Goal: Task Accomplishment & Management: Use online tool/utility

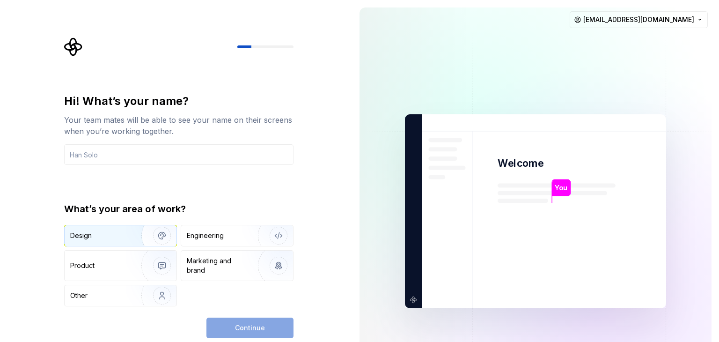
click at [133, 235] on img "button" at bounding box center [156, 235] width 60 height 63
click at [242, 322] on div "Continue" at bounding box center [249, 327] width 87 height 21
click at [173, 148] on input "text" at bounding box center [178, 154] width 229 height 21
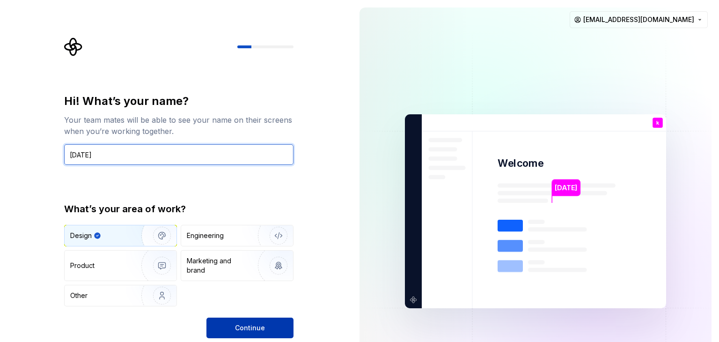
type input "[DATE]"
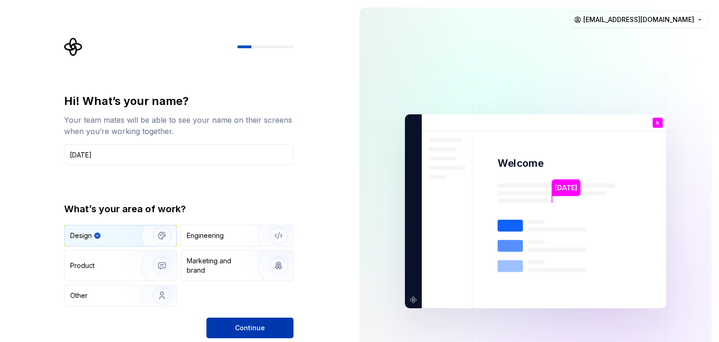
click at [244, 333] on button "Continue" at bounding box center [249, 327] width 87 height 21
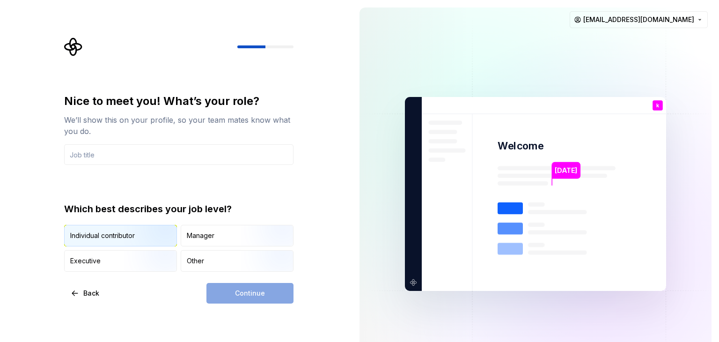
click at [126, 238] on img "button" at bounding box center [154, 247] width 60 height 63
click at [222, 283] on div "Continue" at bounding box center [249, 293] width 87 height 21
click at [129, 155] on input "text" at bounding box center [178, 154] width 229 height 21
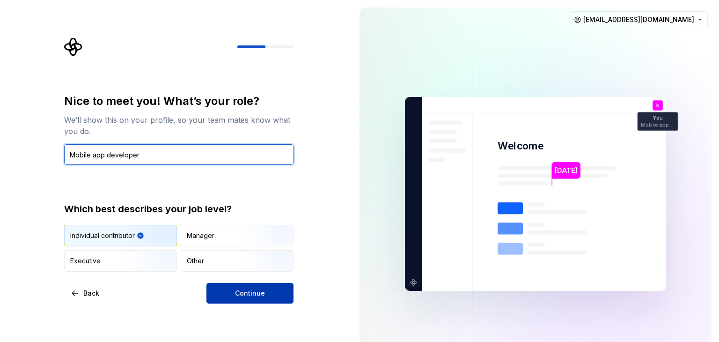
type input "Mobile app developer"
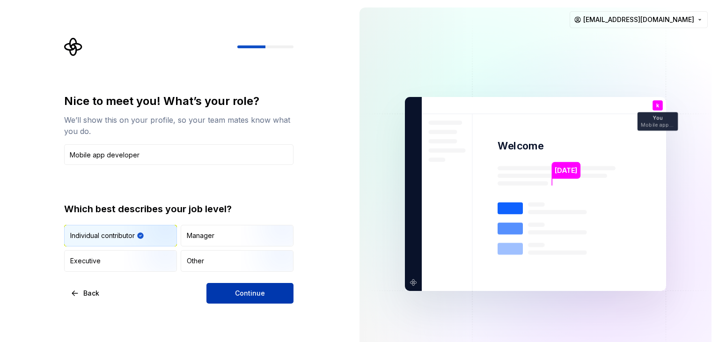
click at [257, 300] on button "Continue" at bounding box center [249, 293] width 87 height 21
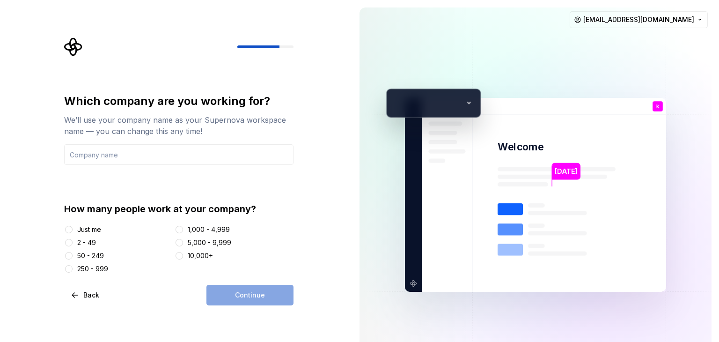
click at [87, 232] on div "Just me" at bounding box center [89, 229] width 24 height 9
click at [73, 232] on button "Just me" at bounding box center [68, 229] width 7 height 7
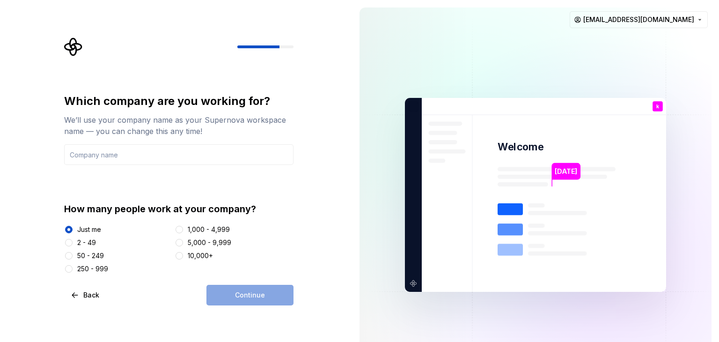
click at [67, 238] on div at bounding box center [68, 242] width 9 height 9
click at [67, 240] on button "2 - 49" at bounding box center [68, 242] width 7 height 7
click at [129, 152] on input "text" at bounding box center [178, 154] width 229 height 21
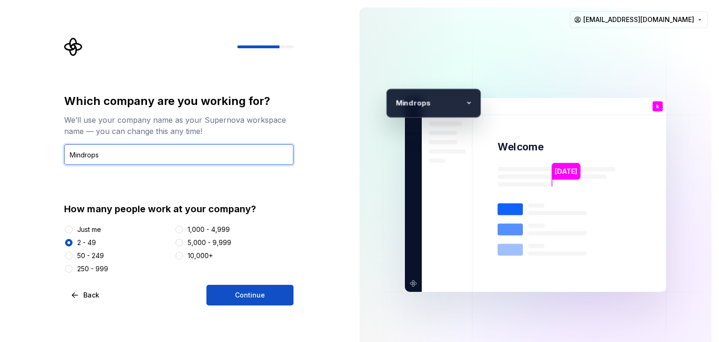
type input "Mindrops"
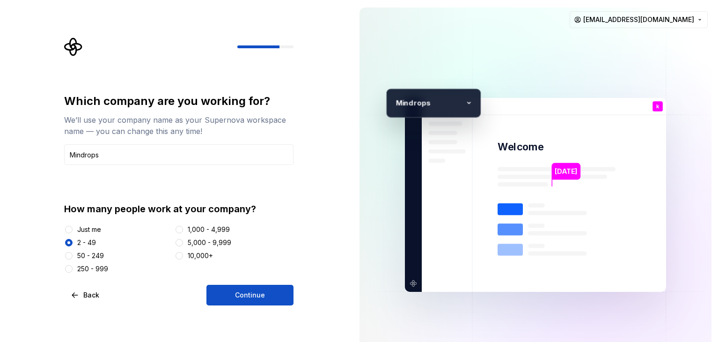
click at [238, 283] on div "Which company are you working for? We’ll use your company name as your Supernov…" at bounding box center [178, 200] width 229 height 212
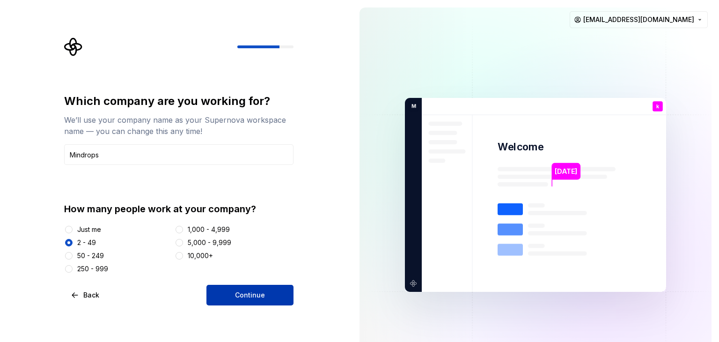
click at [241, 293] on span "Continue" at bounding box center [250, 294] width 30 height 9
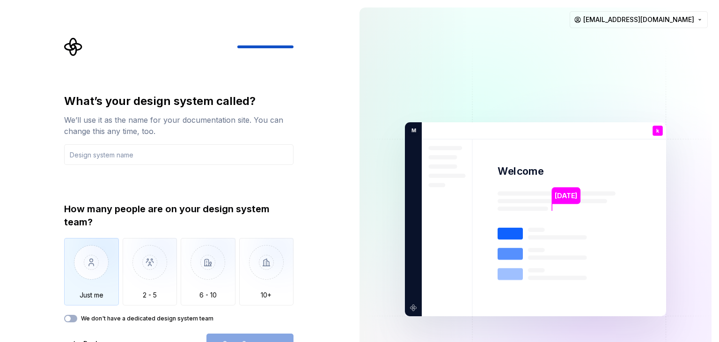
click at [85, 256] on img "button" at bounding box center [91, 269] width 55 height 63
click at [127, 156] on input "text" at bounding box center [178, 154] width 229 height 21
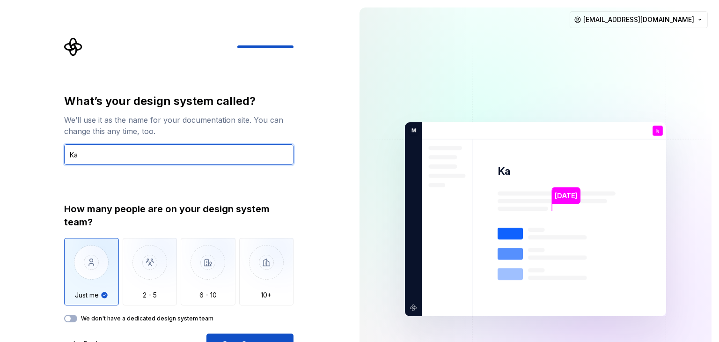
type input "K"
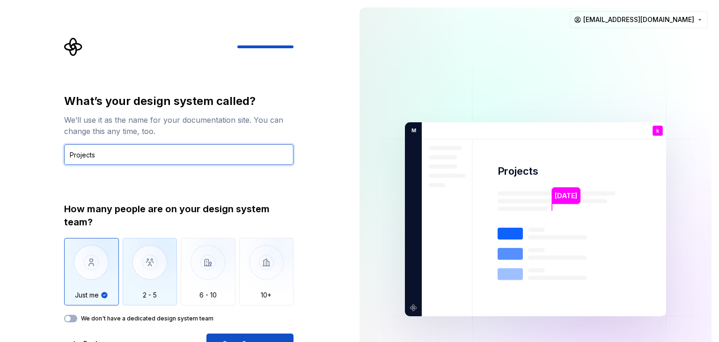
type input "Projects"
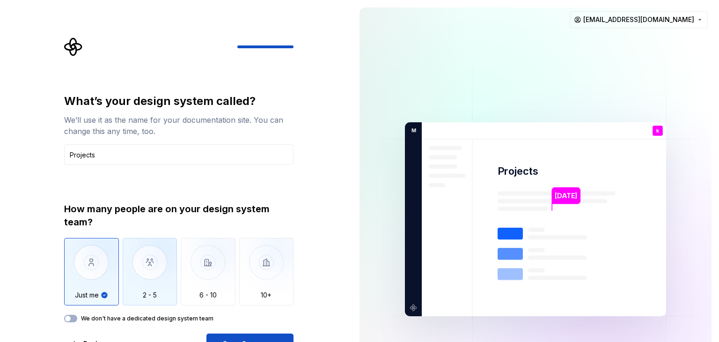
click at [139, 270] on img "button" at bounding box center [150, 269] width 55 height 63
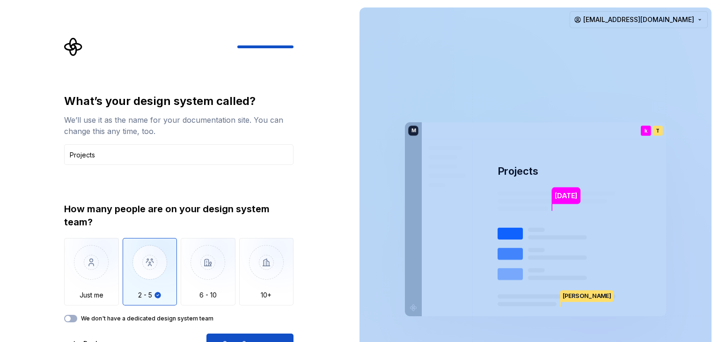
drag, startPoint x: 358, startPoint y: 274, endPoint x: 376, endPoint y: 161, distance: 114.6
click at [376, 161] on div "[DATE] Projects k You Mobile app developer T B +3 M indrops [PERSON_NAME] [PERS…" at bounding box center [535, 219] width 367 height 438
click at [260, 335] on button "Open Supernova" at bounding box center [249, 343] width 87 height 21
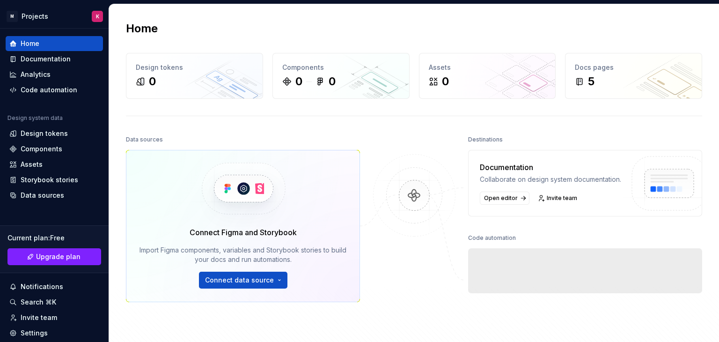
scroll to position [130, 0]
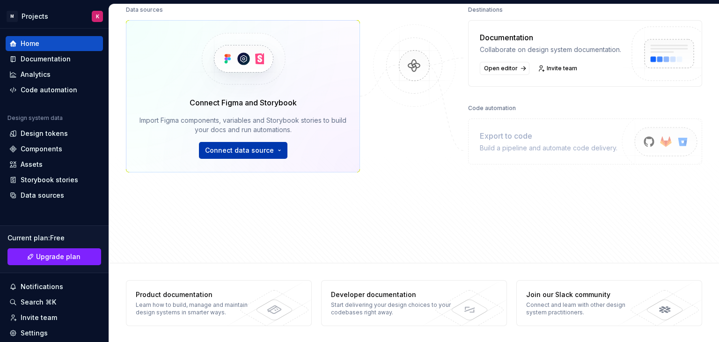
click at [278, 154] on html "M Projects K Home Documentation Analytics Code automation Design system data De…" at bounding box center [359, 171] width 719 height 342
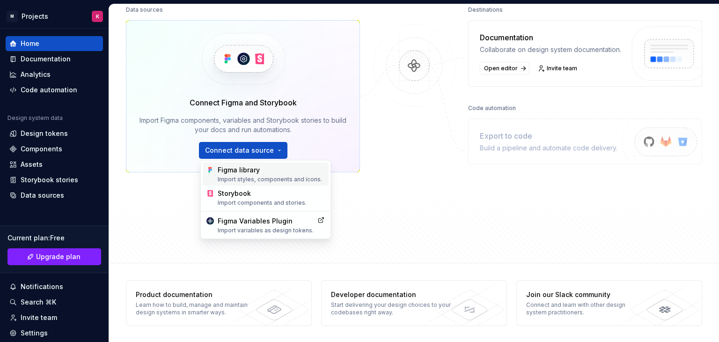
click at [236, 180] on div "Import styles, components and icons." at bounding box center [271, 179] width 107 height 7
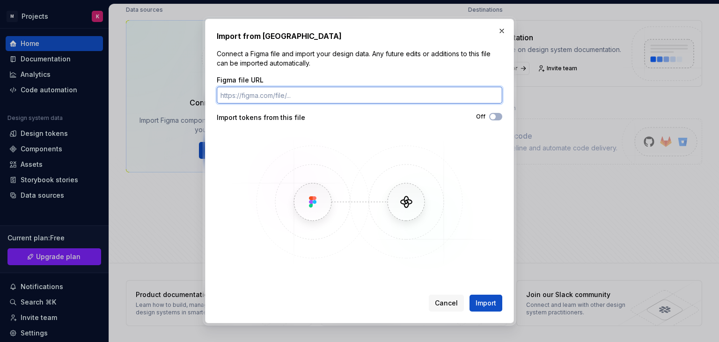
click at [294, 95] on input "Figma file URL" at bounding box center [359, 95] width 285 height 17
paste input "[URL][DOMAIN_NAME]"
type input "[URL][DOMAIN_NAME]"
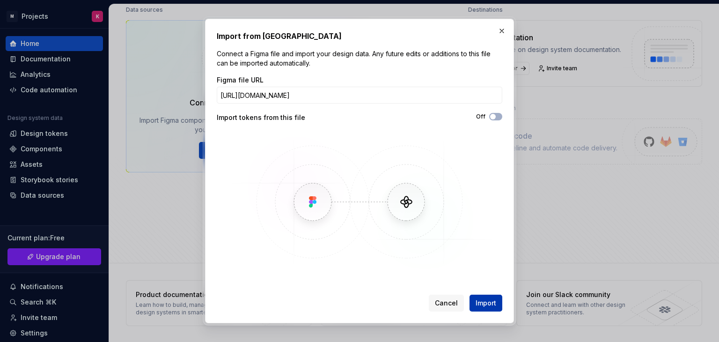
click at [485, 300] on span "Import" at bounding box center [486, 302] width 21 height 9
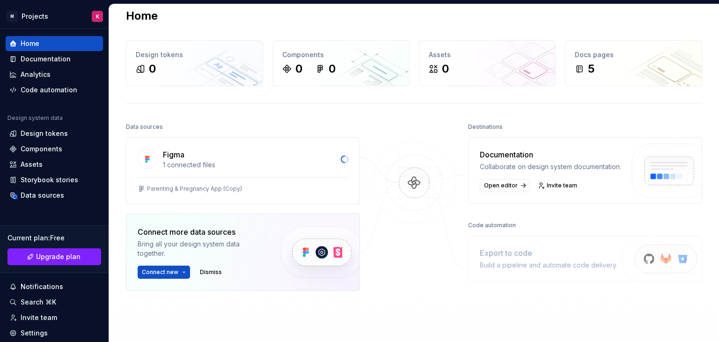
scroll to position [0, 0]
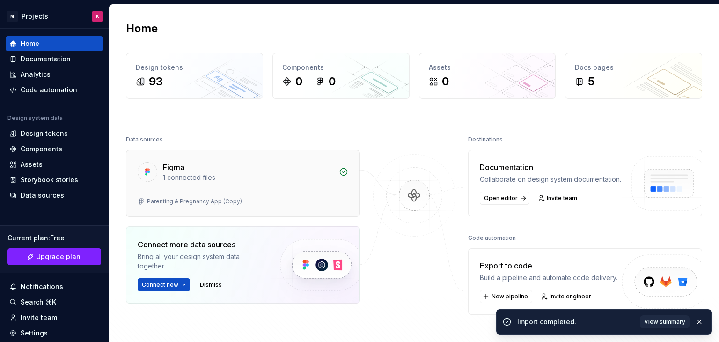
click at [290, 176] on div "1 connected files" at bounding box center [248, 177] width 170 height 9
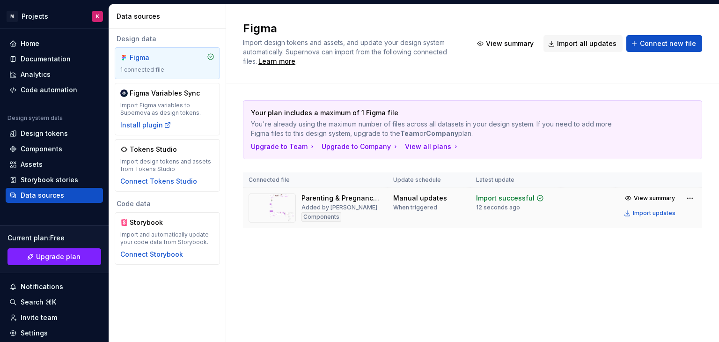
click at [292, 206] on img at bounding box center [272, 207] width 47 height 29
click at [270, 201] on img at bounding box center [272, 207] width 47 height 29
click at [327, 201] on div "Parenting & Pregnancy App (Copy)" at bounding box center [341, 197] width 81 height 9
click at [39, 38] on div "Home" at bounding box center [54, 43] width 97 height 15
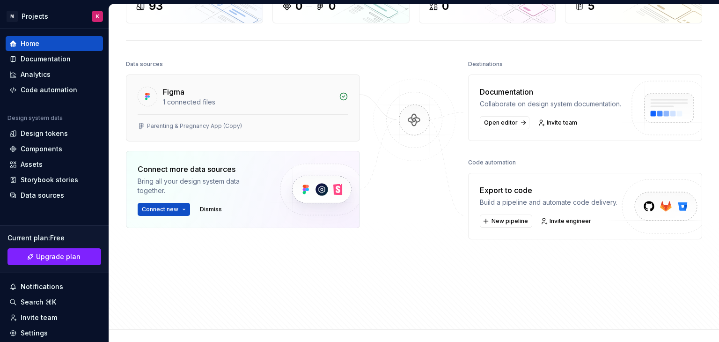
scroll to position [140, 0]
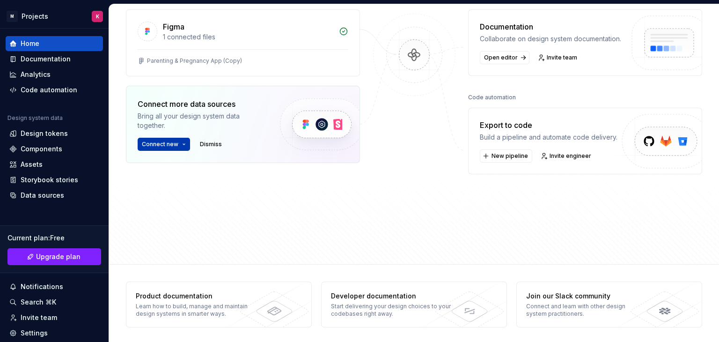
click at [179, 146] on html "M Projects K Home Documentation Analytics Code automation Design system data De…" at bounding box center [359, 171] width 719 height 342
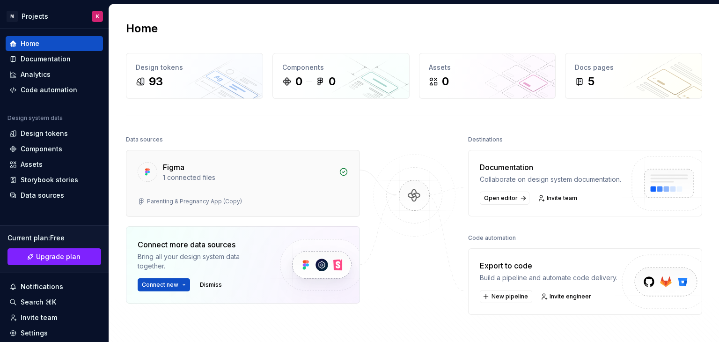
click at [225, 194] on div "Parenting & Pregnancy App (Copy)" at bounding box center [242, 203] width 233 height 27
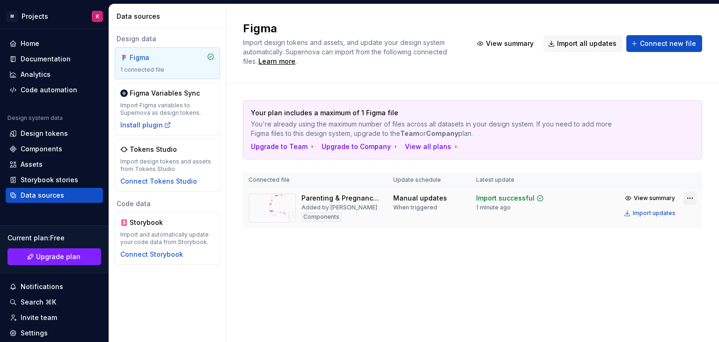
click at [687, 198] on html "M Projects K Home Documentation Analytics Code automation Design system data De…" at bounding box center [359, 171] width 719 height 342
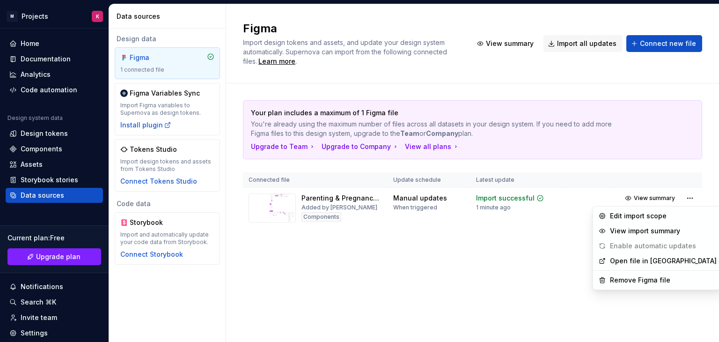
click at [507, 275] on html "M Projects K Home Documentation Analytics Code automation Design system data De…" at bounding box center [359, 171] width 719 height 342
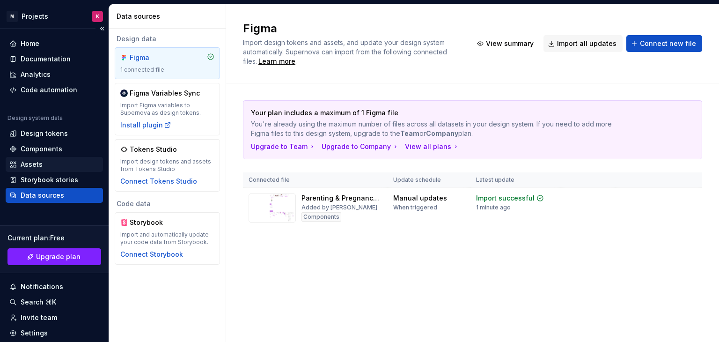
click at [31, 166] on div "Assets" at bounding box center [32, 164] width 22 height 9
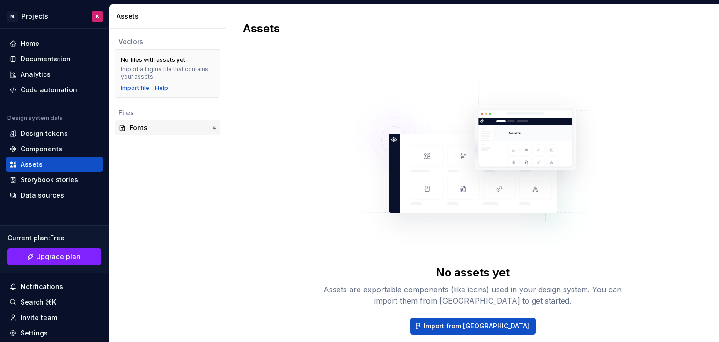
click at [135, 126] on div "Fonts" at bounding box center [171, 127] width 83 height 9
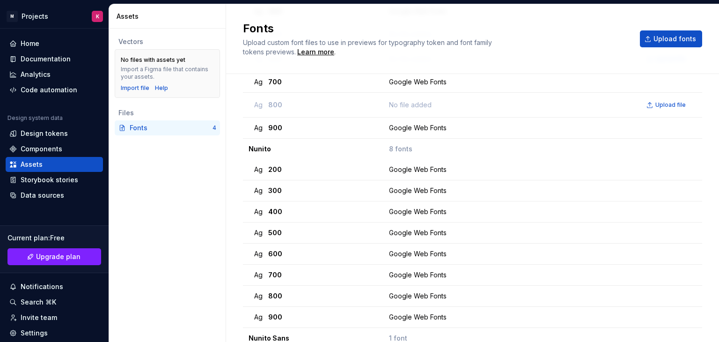
scroll to position [239, 0]
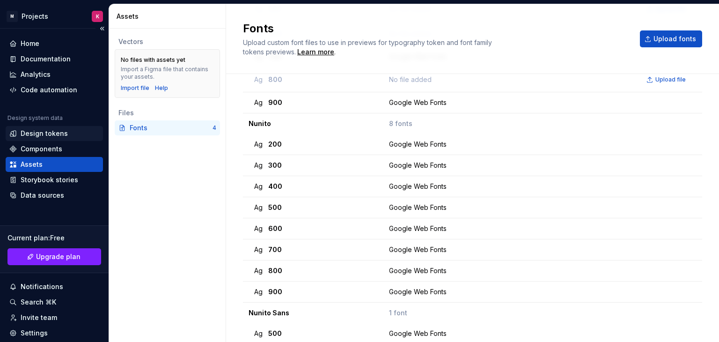
click at [35, 139] on div "Design tokens" at bounding box center [54, 133] width 97 height 15
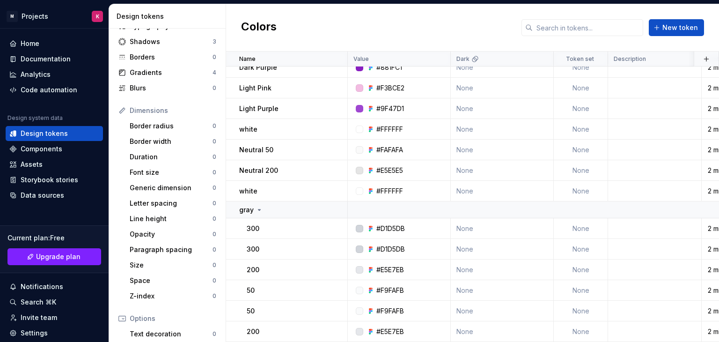
scroll to position [170, 0]
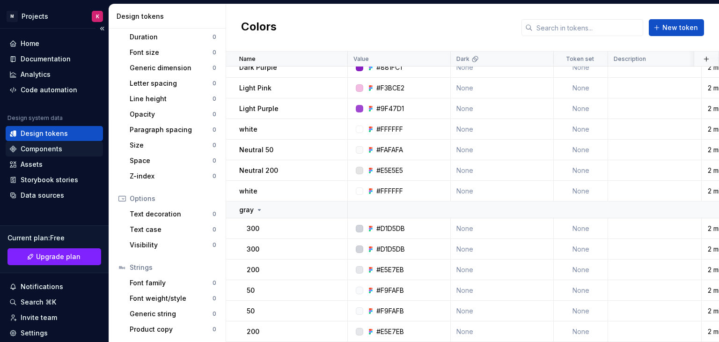
click at [44, 151] on div "Components" at bounding box center [42, 148] width 42 height 9
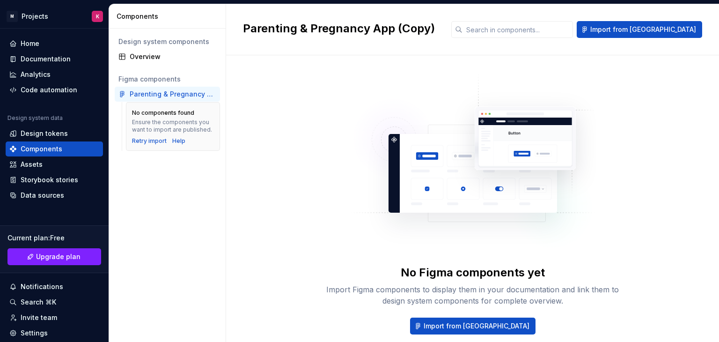
click at [190, 95] on div "Parenting & Pregnancy App (Copy)" at bounding box center [173, 93] width 87 height 9
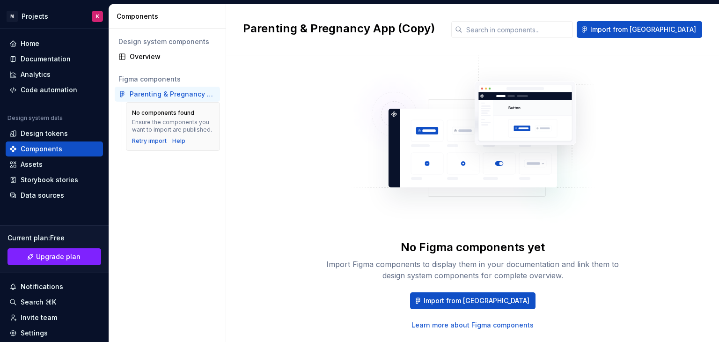
scroll to position [49, 0]
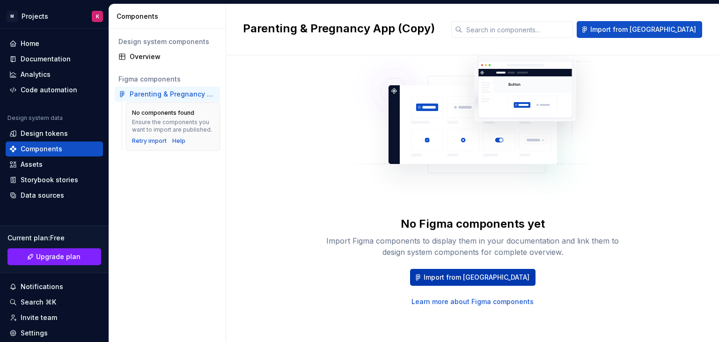
click at [479, 278] on span "Import from [GEOGRAPHIC_DATA]" at bounding box center [477, 276] width 106 height 9
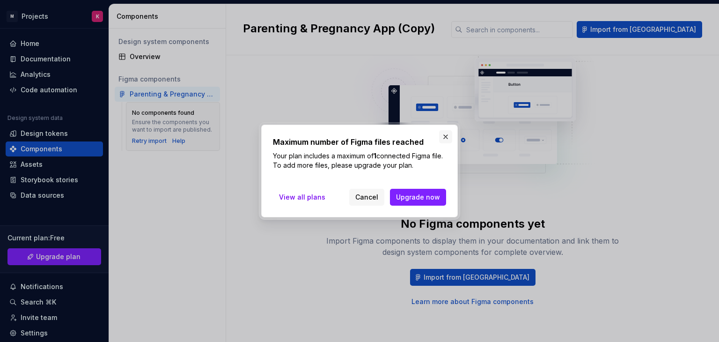
click at [442, 139] on button "button" at bounding box center [445, 136] width 13 height 13
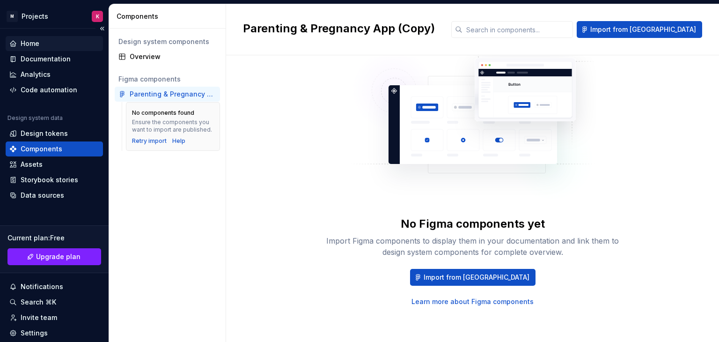
click at [22, 38] on div "Home" at bounding box center [54, 43] width 97 height 15
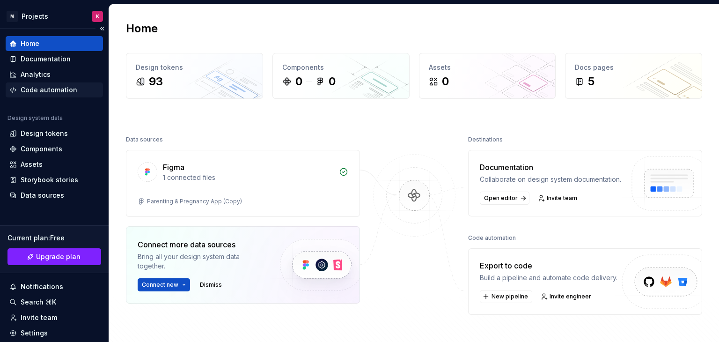
click at [36, 85] on div "Code automation" at bounding box center [54, 89] width 97 height 15
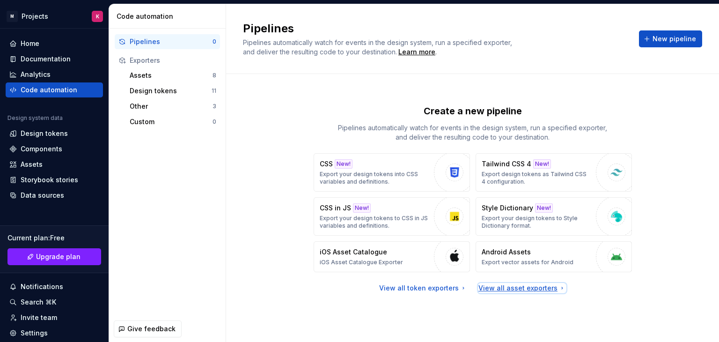
click at [504, 290] on div "View all asset exporters" at bounding box center [522, 287] width 88 height 9
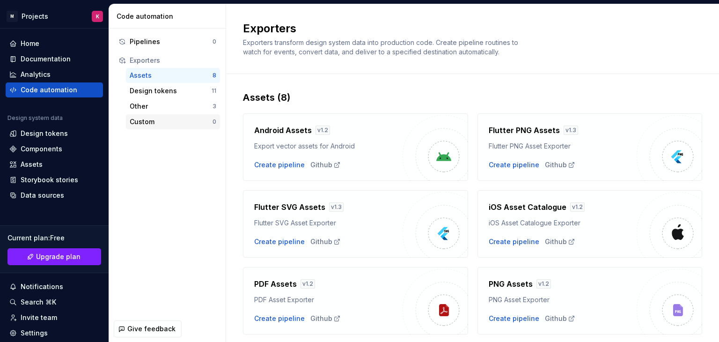
click at [152, 118] on div "Custom" at bounding box center [171, 121] width 83 height 9
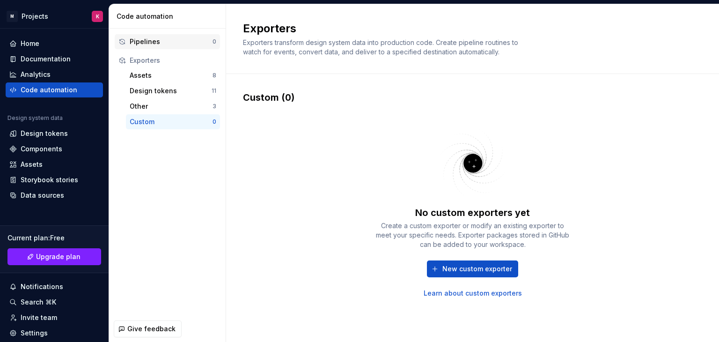
click at [151, 44] on div "Pipelines" at bounding box center [171, 41] width 83 height 9
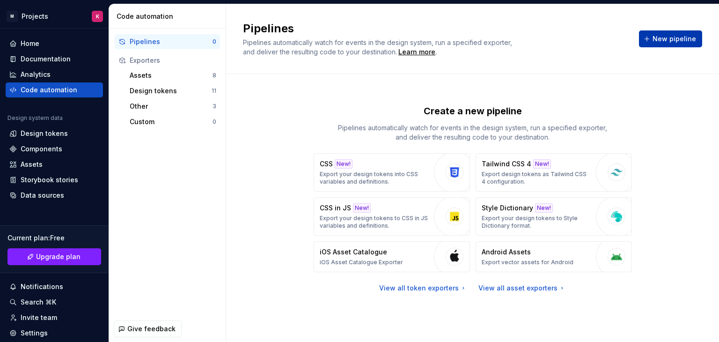
click at [658, 41] on span "New pipeline" at bounding box center [674, 38] width 44 height 9
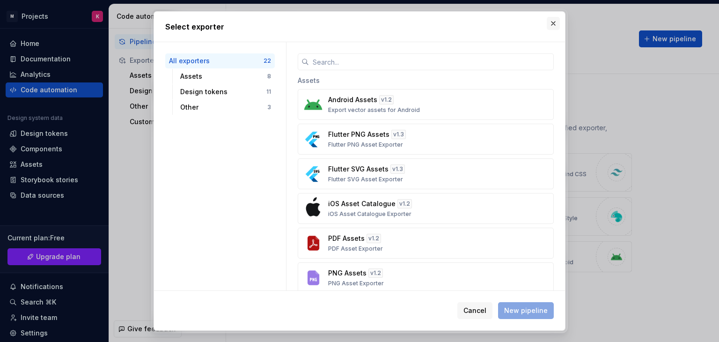
click at [547, 28] on button "button" at bounding box center [553, 23] width 13 height 13
